Goal: Information Seeking & Learning: Compare options

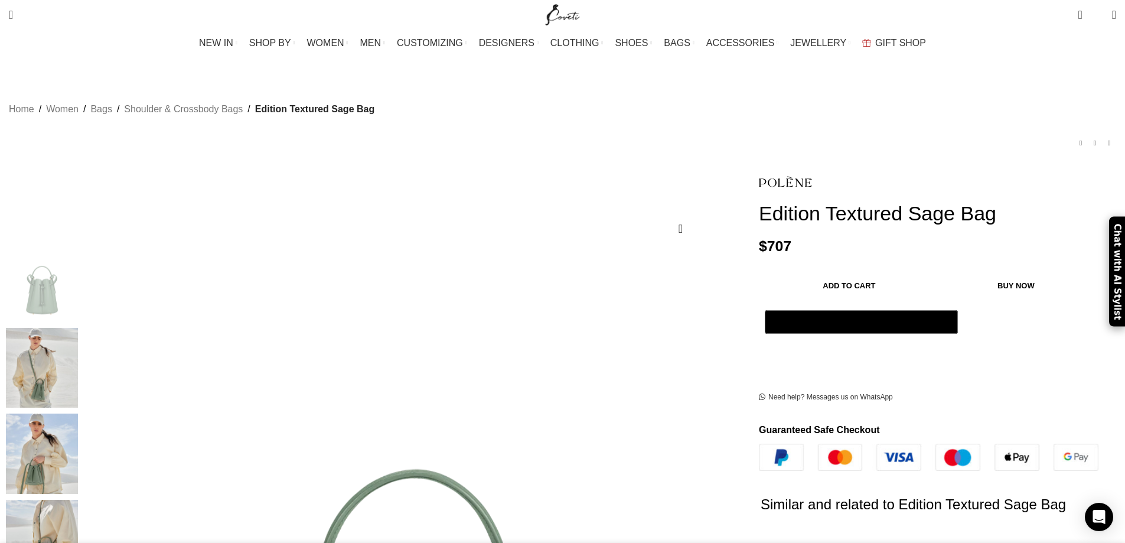
scroll to position [0, 373]
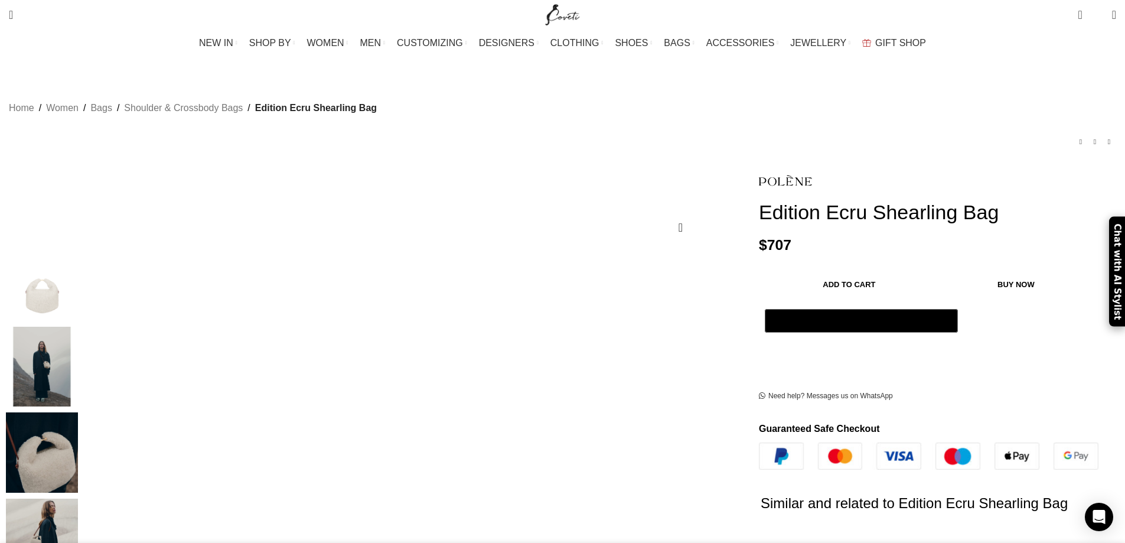
scroll to position [0, 373]
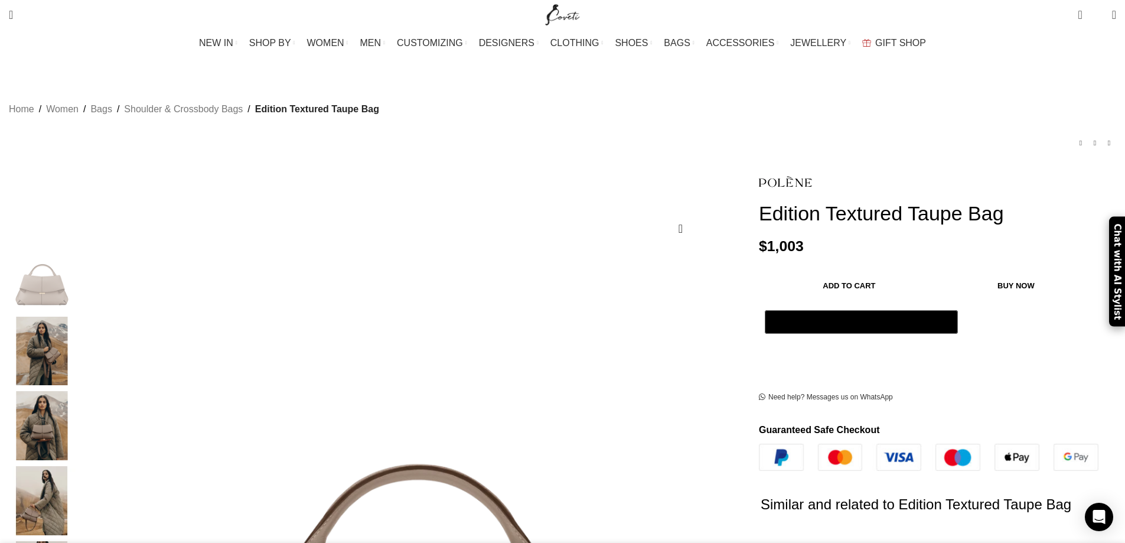
scroll to position [0, 125]
